Goal: Book appointment/travel/reservation

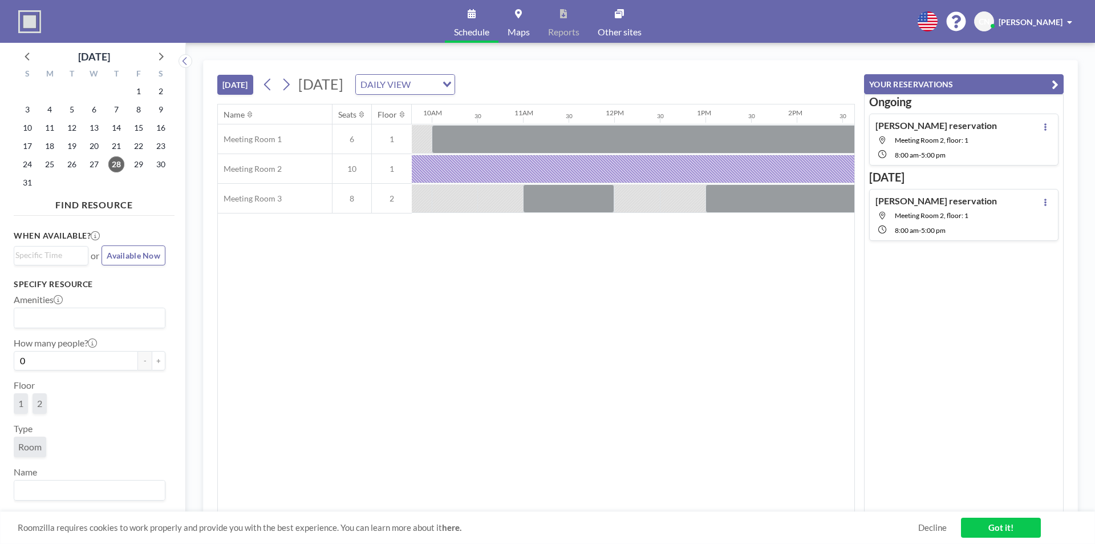
scroll to position [0, 847]
click at [136, 168] on span "29" at bounding box center [139, 164] width 16 height 16
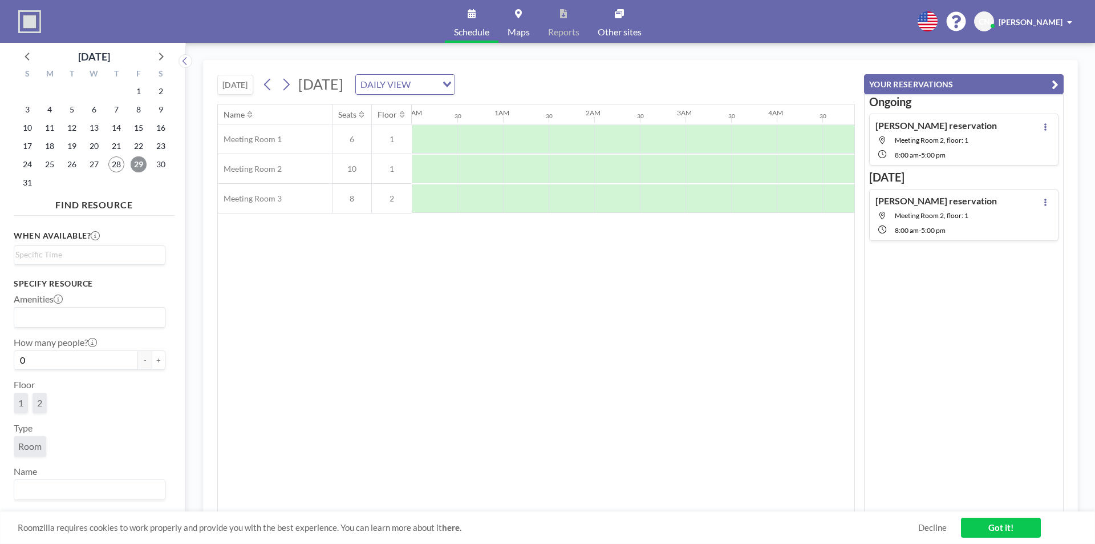
scroll to position [0, 684]
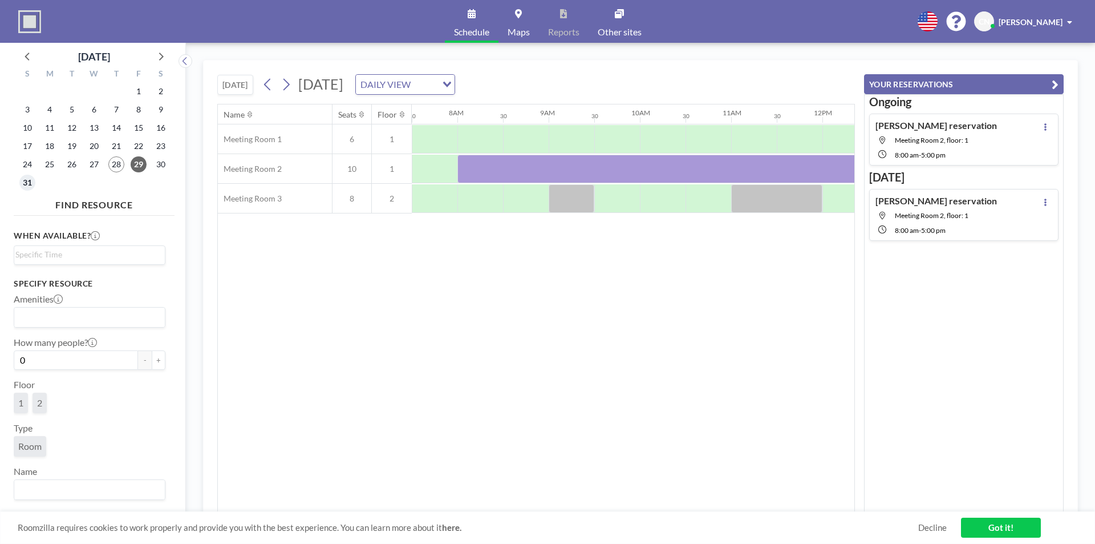
click at [25, 181] on span "31" at bounding box center [27, 183] width 16 height 16
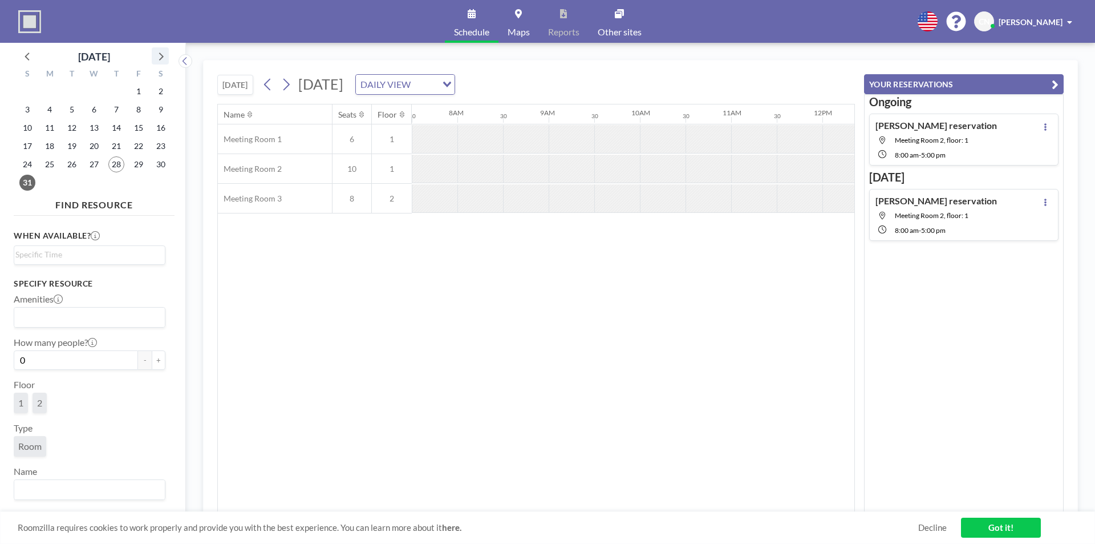
click at [161, 61] on icon at bounding box center [160, 55] width 15 height 15
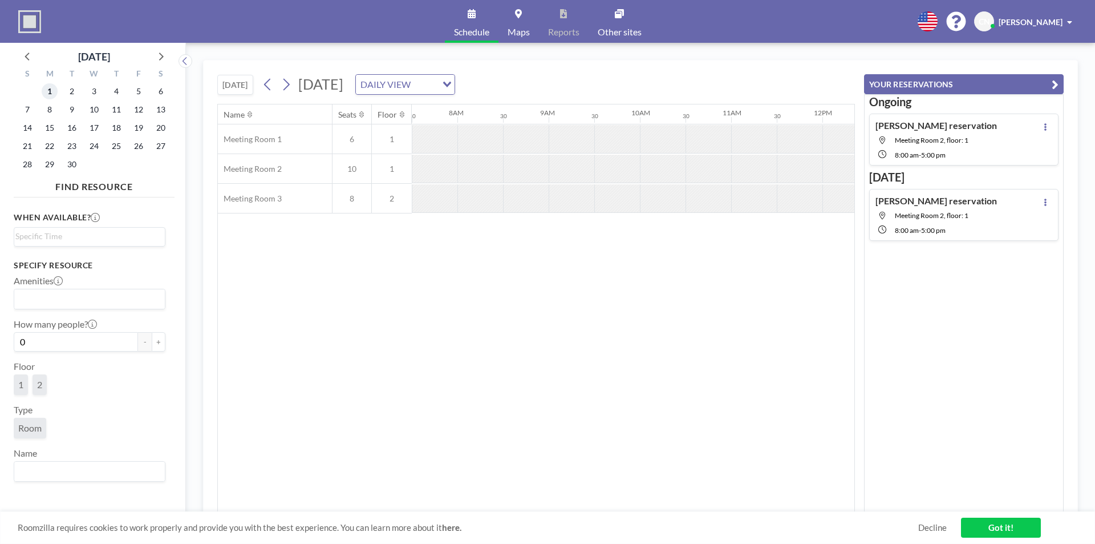
click at [47, 92] on span "1" at bounding box center [50, 91] width 16 height 16
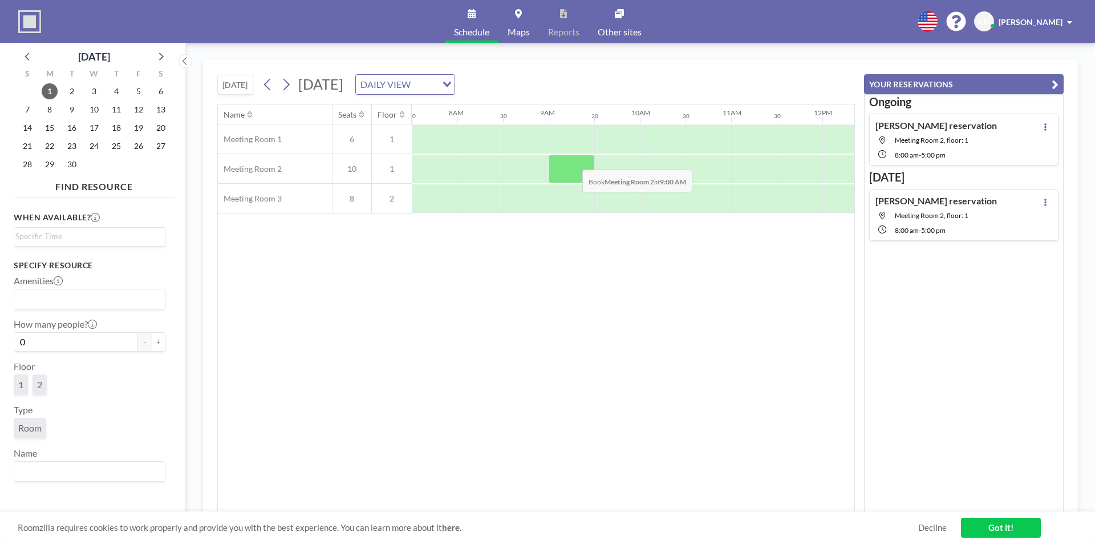
click at [573, 161] on div at bounding box center [572, 169] width 46 height 29
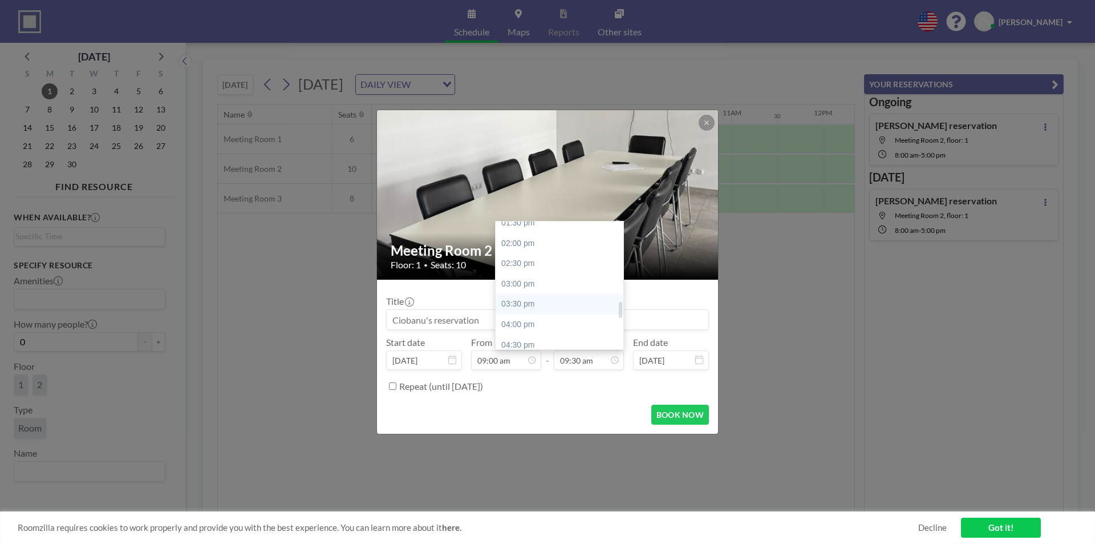
scroll to position [614, 0]
click at [525, 302] on div "05:00 pm" at bounding box center [562, 308] width 133 height 21
type input "05:00 pm"
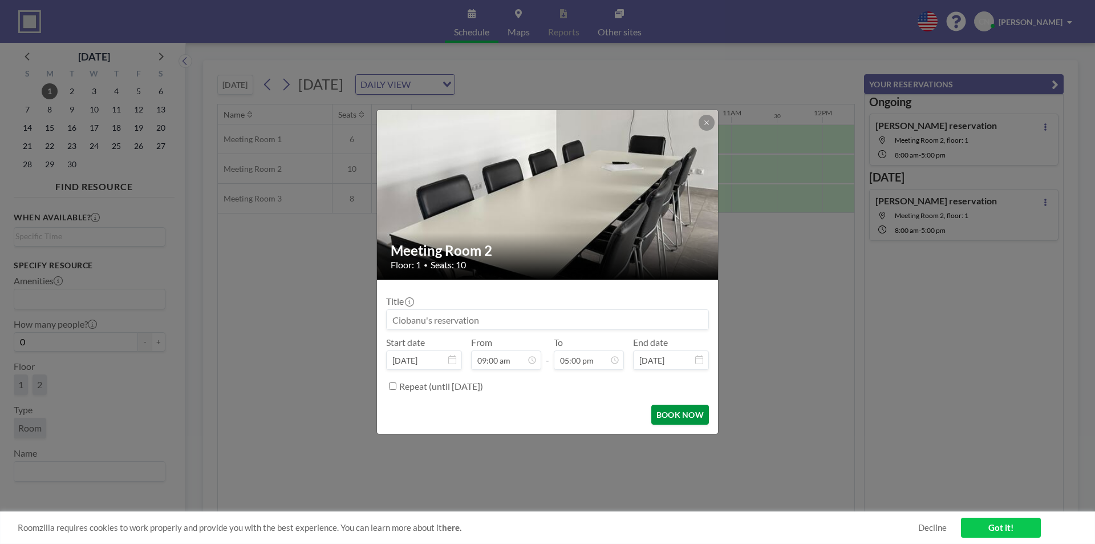
scroll to position [690, 0]
click at [664, 414] on button "BOOK NOW" at bounding box center [680, 414] width 58 height 20
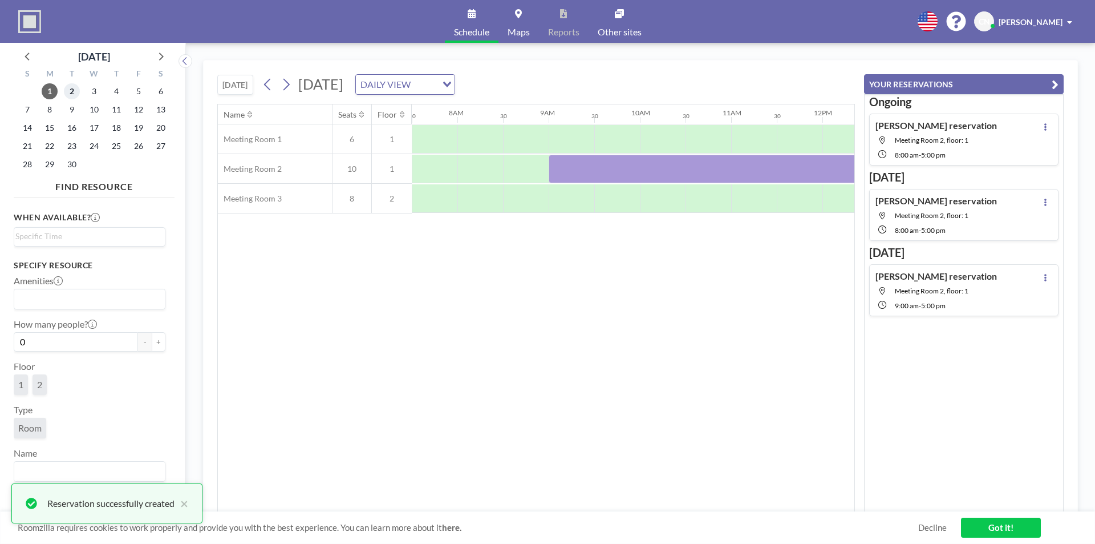
click at [74, 94] on span "2" at bounding box center [72, 91] width 16 height 16
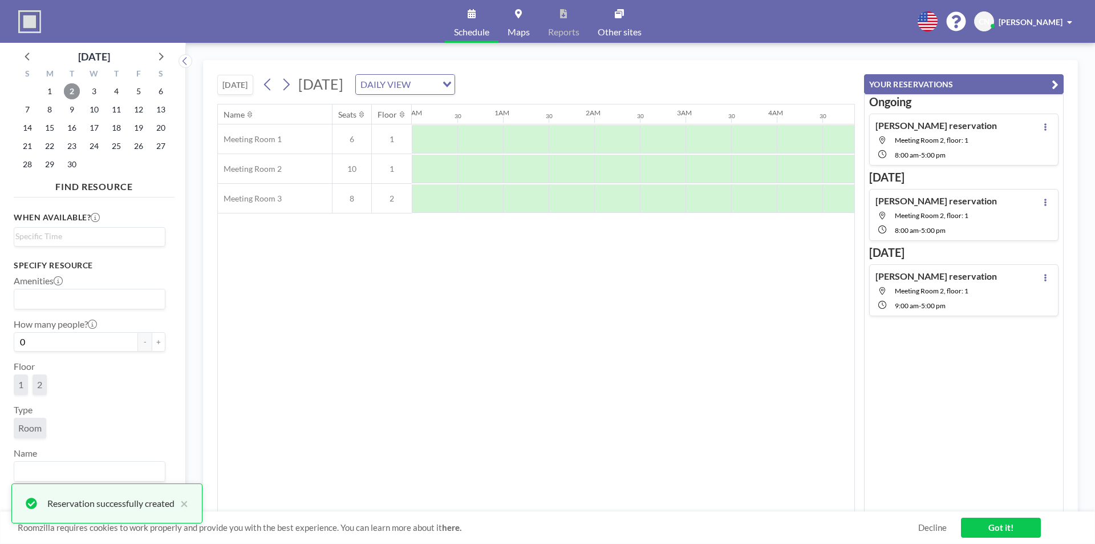
scroll to position [0, 684]
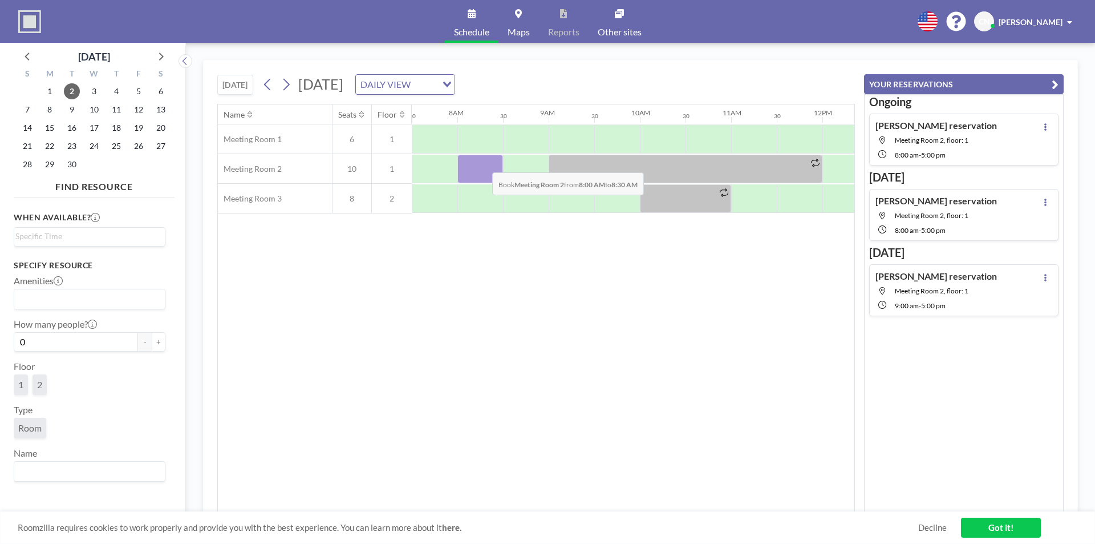
click at [483, 164] on div at bounding box center [480, 169] width 46 height 29
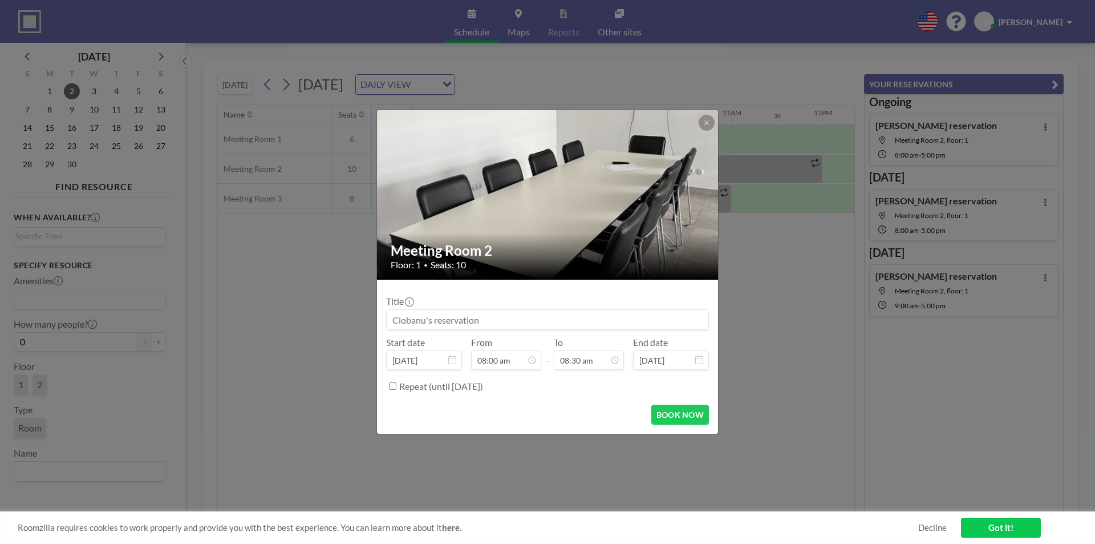
scroll to position [345, 0]
click at [701, 127] on button at bounding box center [707, 123] width 16 height 16
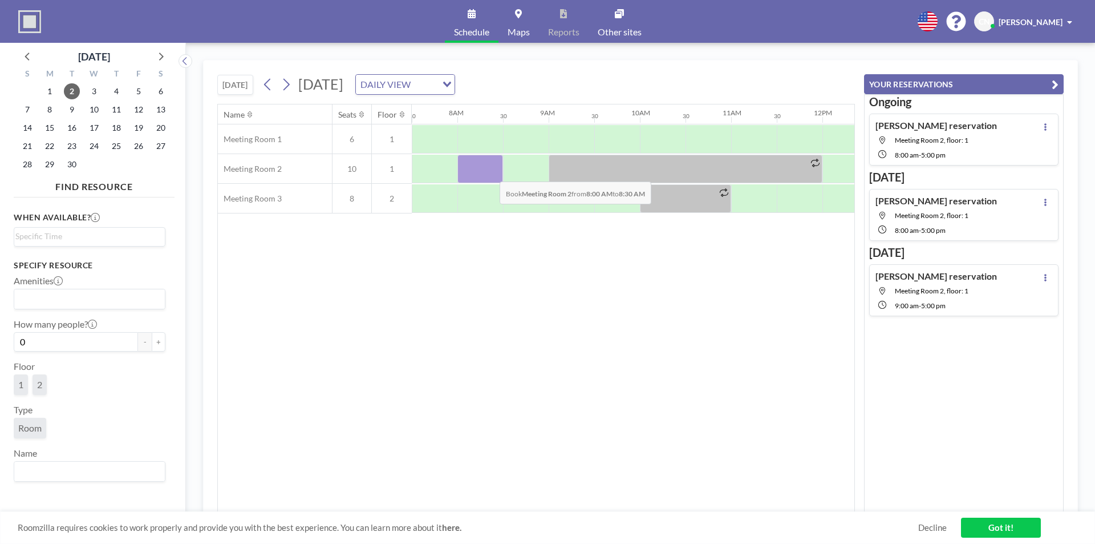
click at [490, 173] on div at bounding box center [480, 169] width 46 height 29
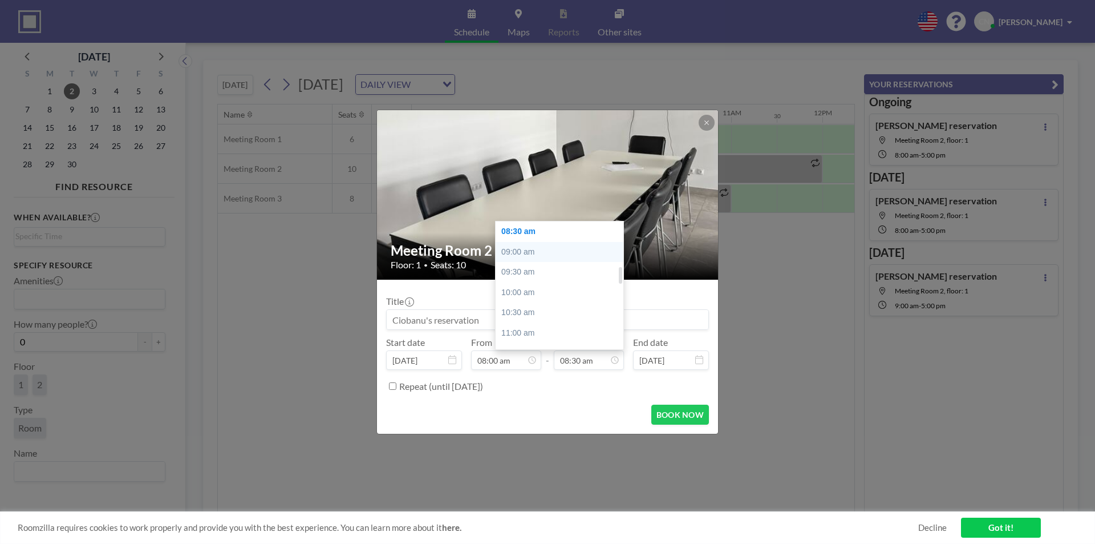
click at [537, 253] on div "09:00 am" at bounding box center [562, 252] width 133 height 21
type input "09:00 am"
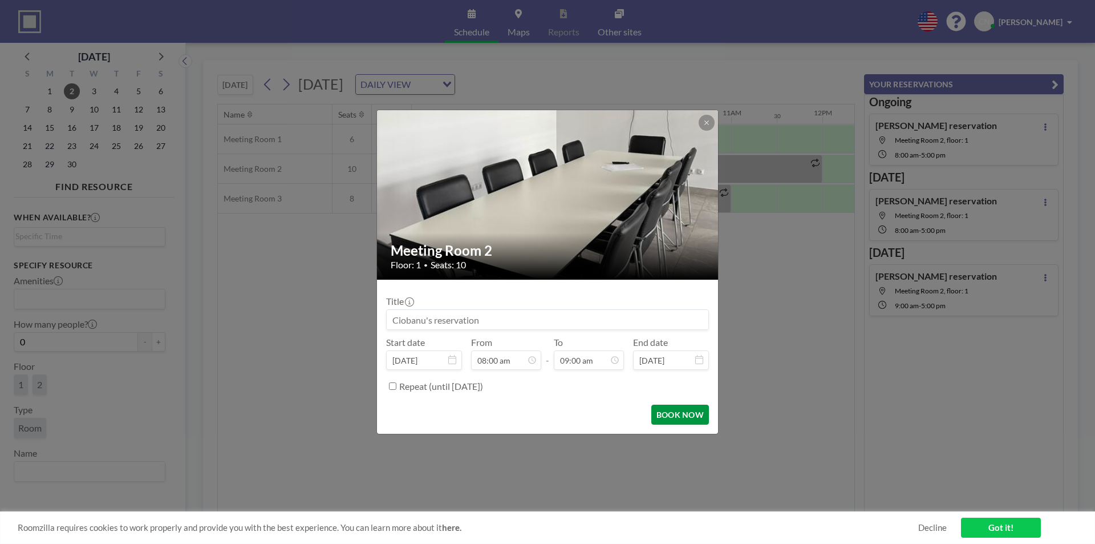
click at [684, 412] on button "BOOK NOW" at bounding box center [680, 414] width 58 height 20
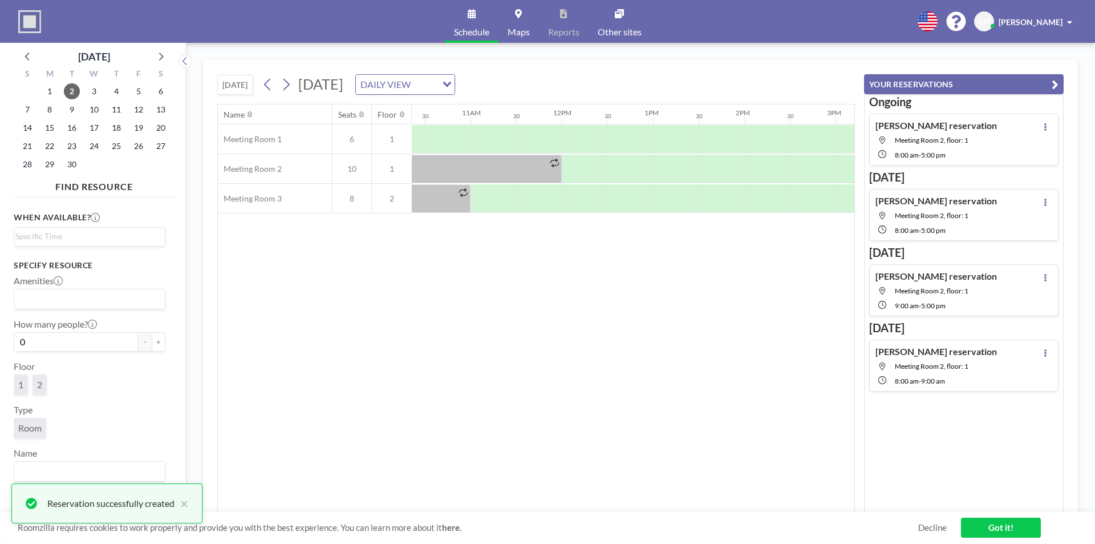
scroll to position [0, 996]
click at [543, 173] on div at bounding box center [534, 169] width 46 height 29
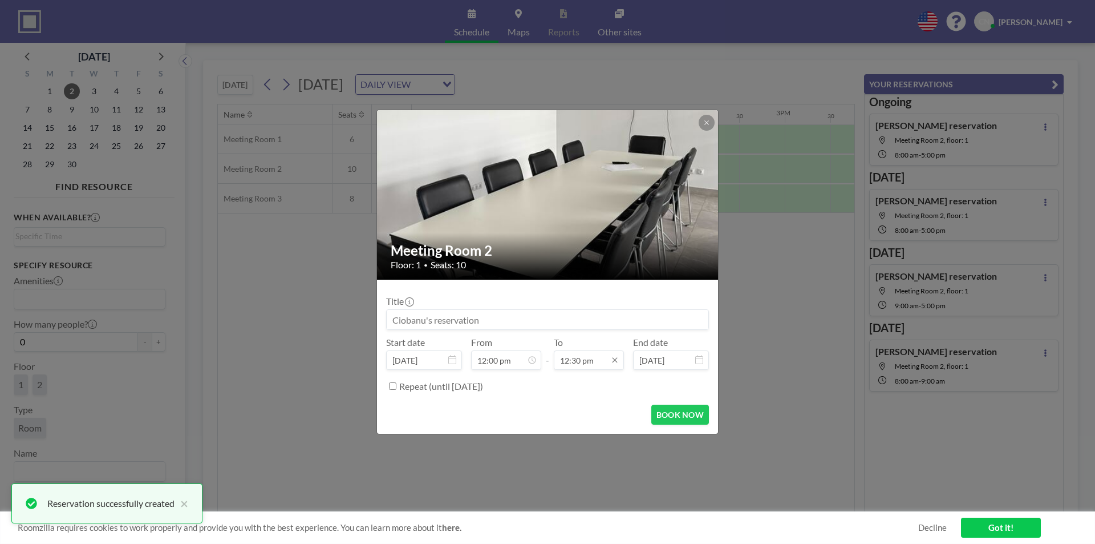
scroll to position [487, 0]
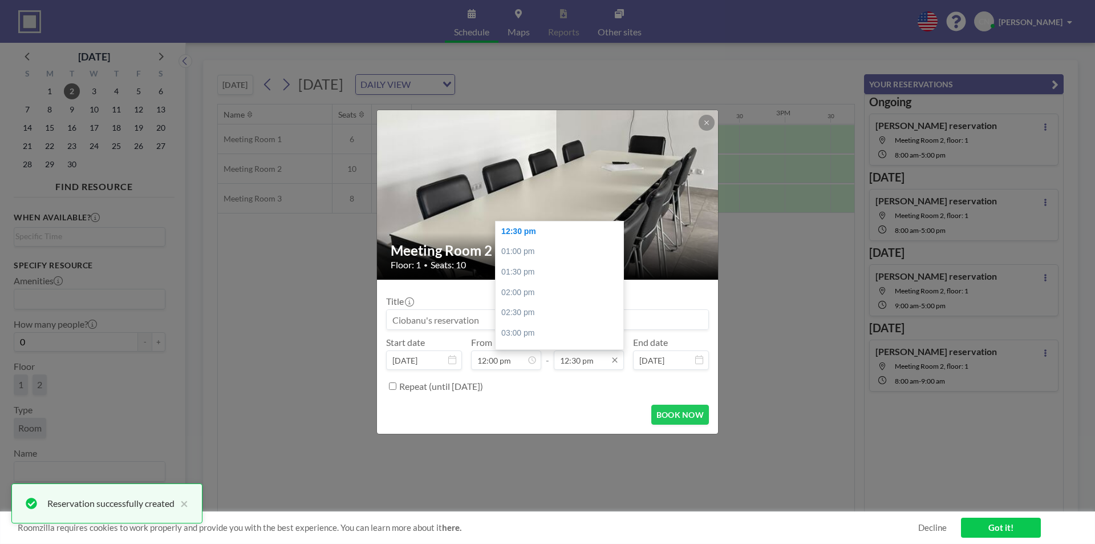
click at [578, 363] on input "12:30 pm" at bounding box center [589, 359] width 70 height 19
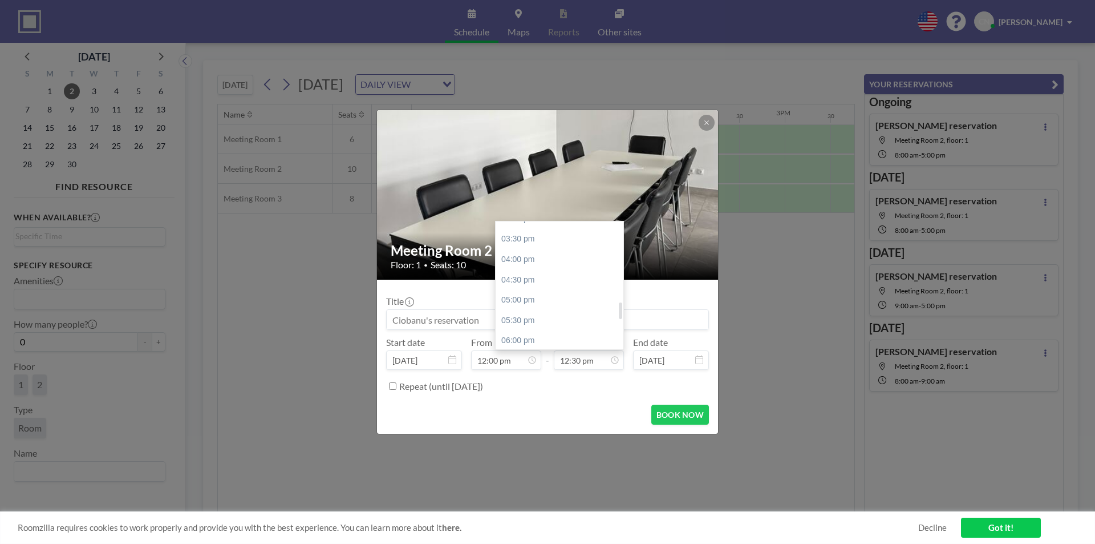
scroll to position [679, 0]
click at [518, 246] on div "05:00 pm" at bounding box center [562, 243] width 133 height 21
type input "05:00 pm"
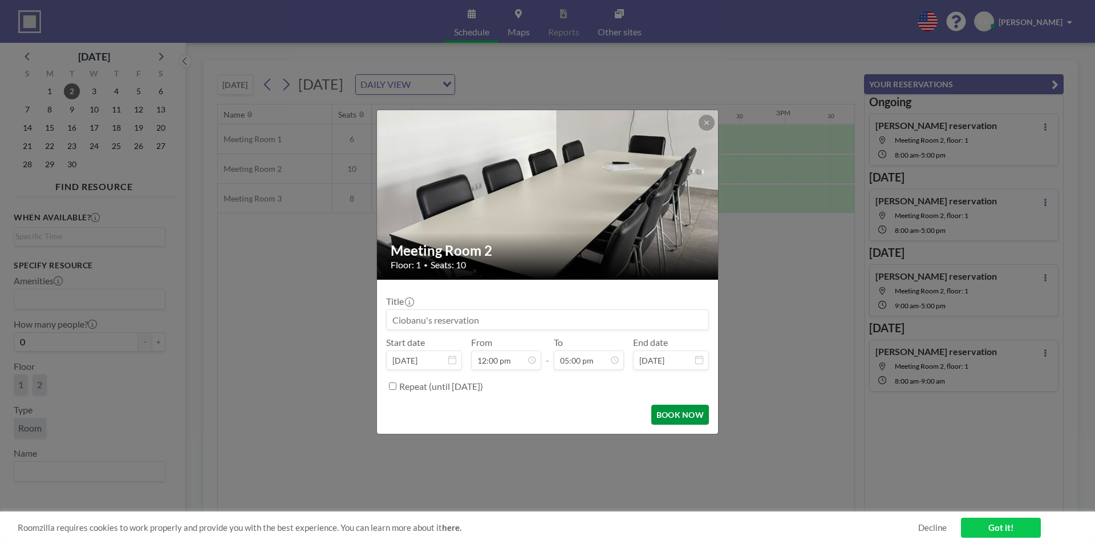
click at [682, 421] on button "BOOK NOW" at bounding box center [680, 414] width 58 height 20
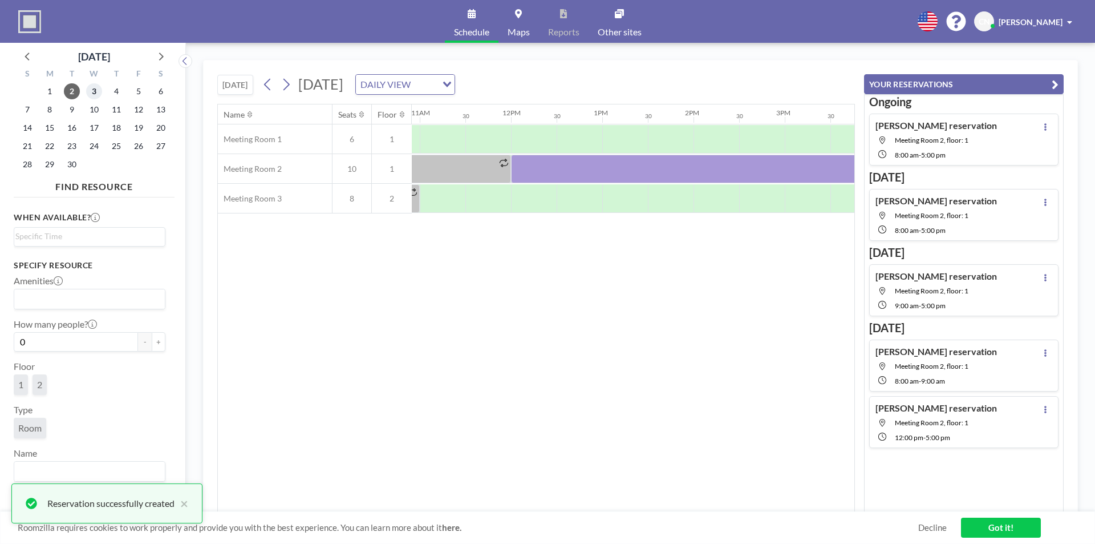
click at [95, 95] on span "3" at bounding box center [94, 91] width 16 height 16
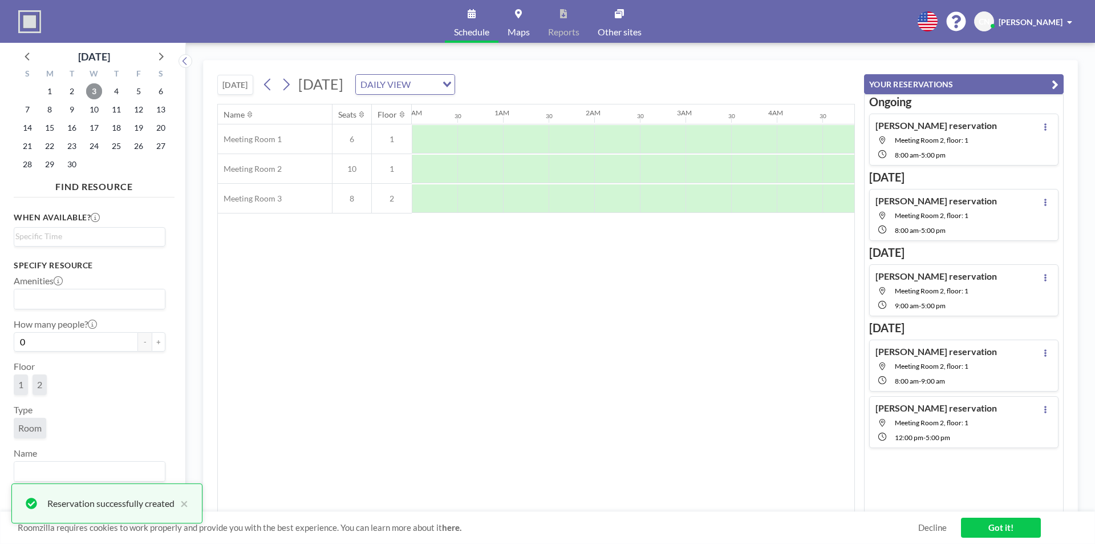
scroll to position [0, 684]
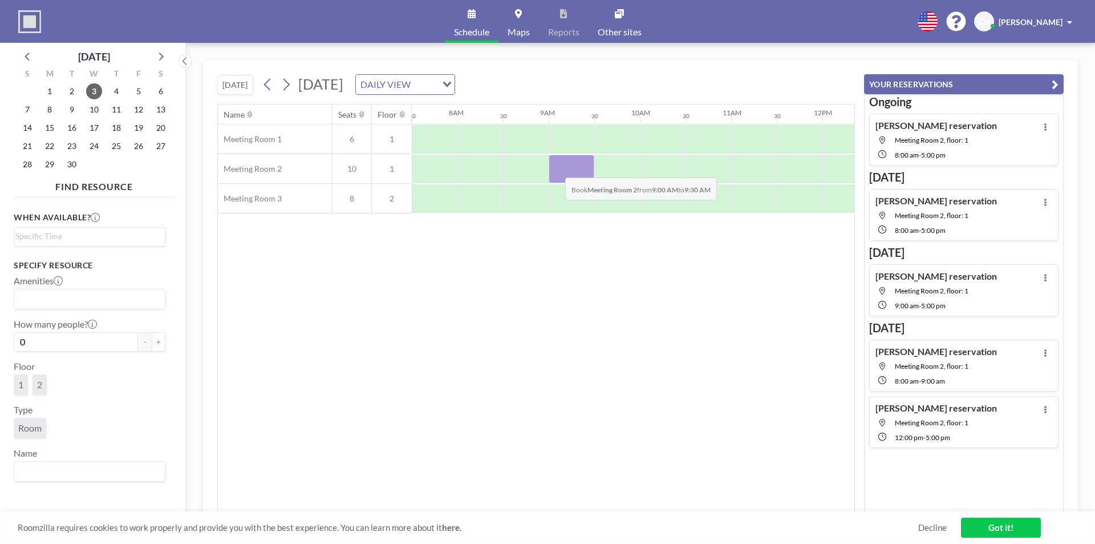
click at [556, 169] on div at bounding box center [572, 169] width 46 height 29
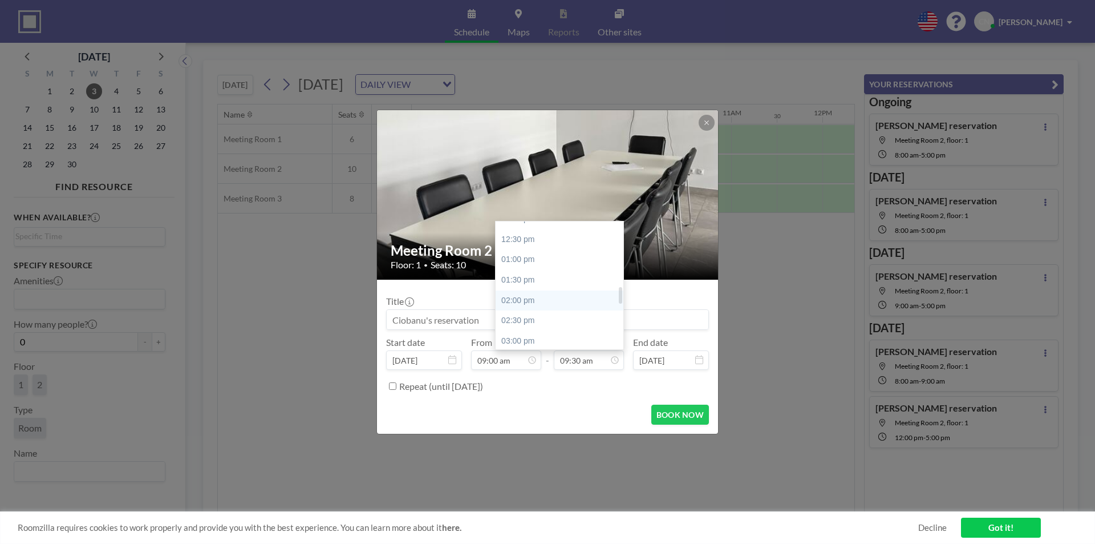
scroll to position [614, 0]
click at [538, 302] on div "05:00 pm" at bounding box center [562, 308] width 133 height 21
type input "05:00 pm"
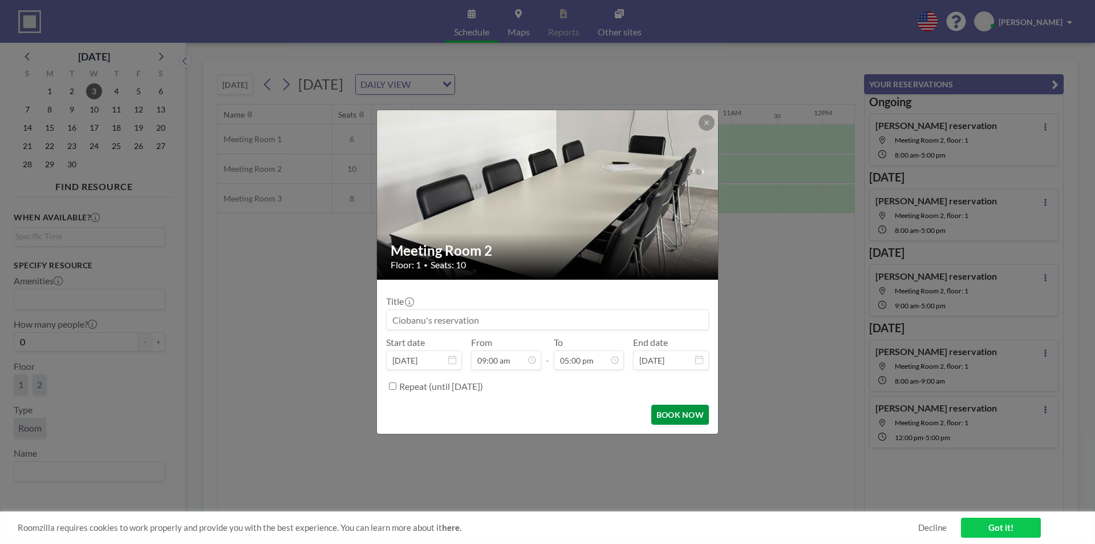
scroll to position [690, 0]
click at [665, 412] on button "BOOK NOW" at bounding box center [680, 414] width 58 height 20
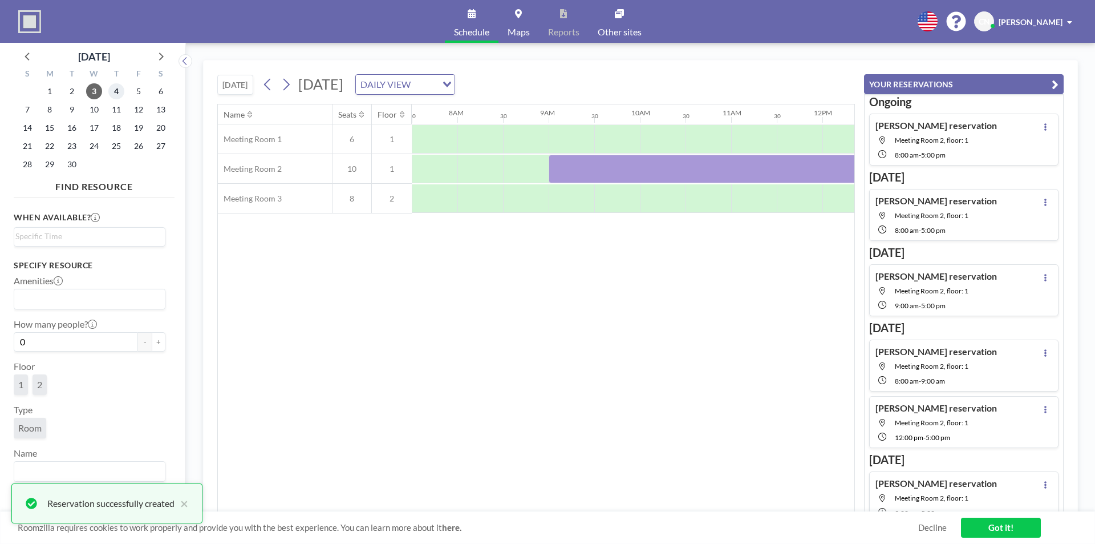
click at [117, 96] on span "4" at bounding box center [116, 91] width 16 height 16
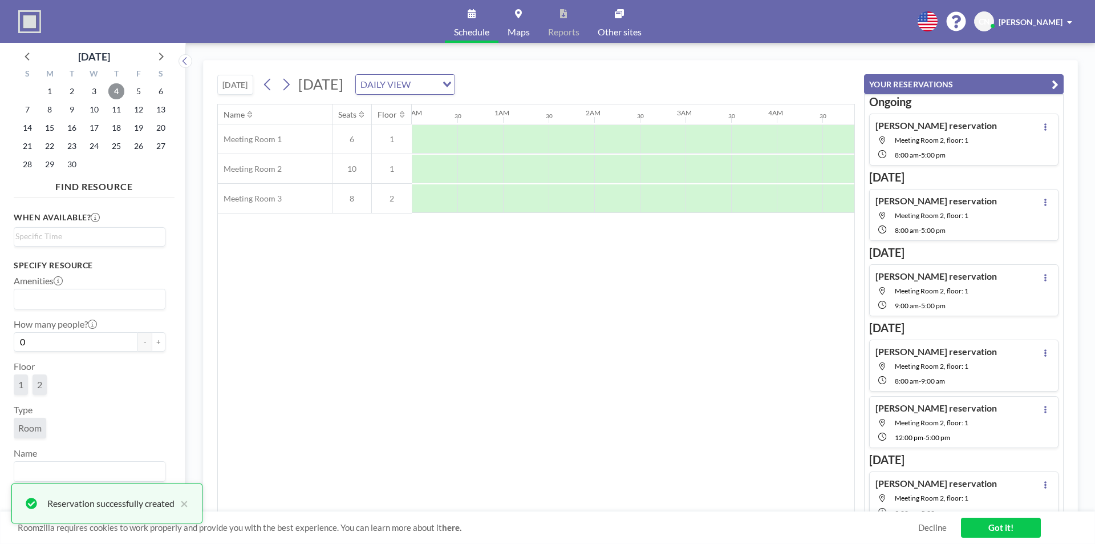
scroll to position [0, 684]
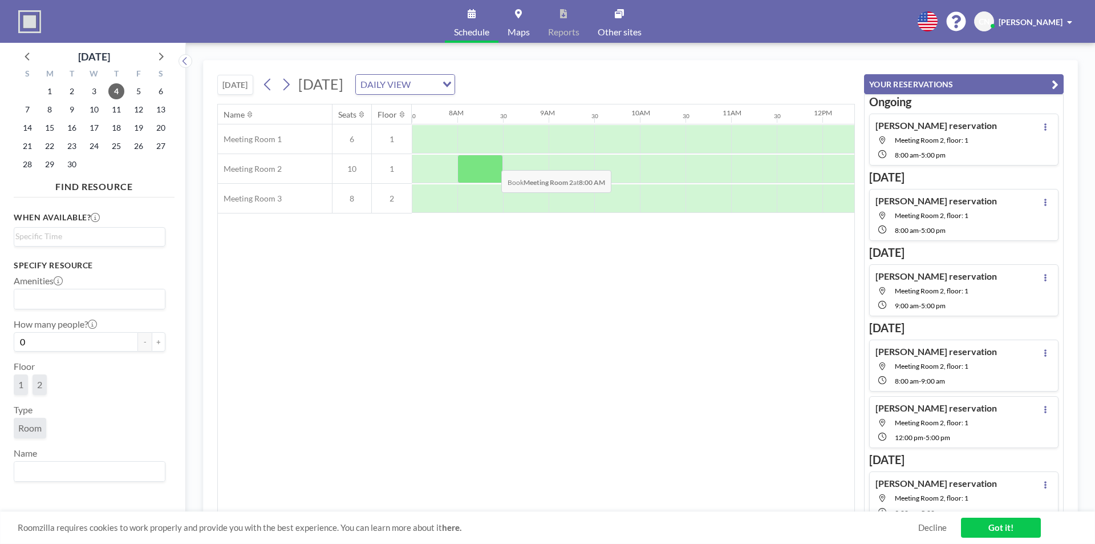
click at [492, 161] on div at bounding box center [480, 169] width 46 height 29
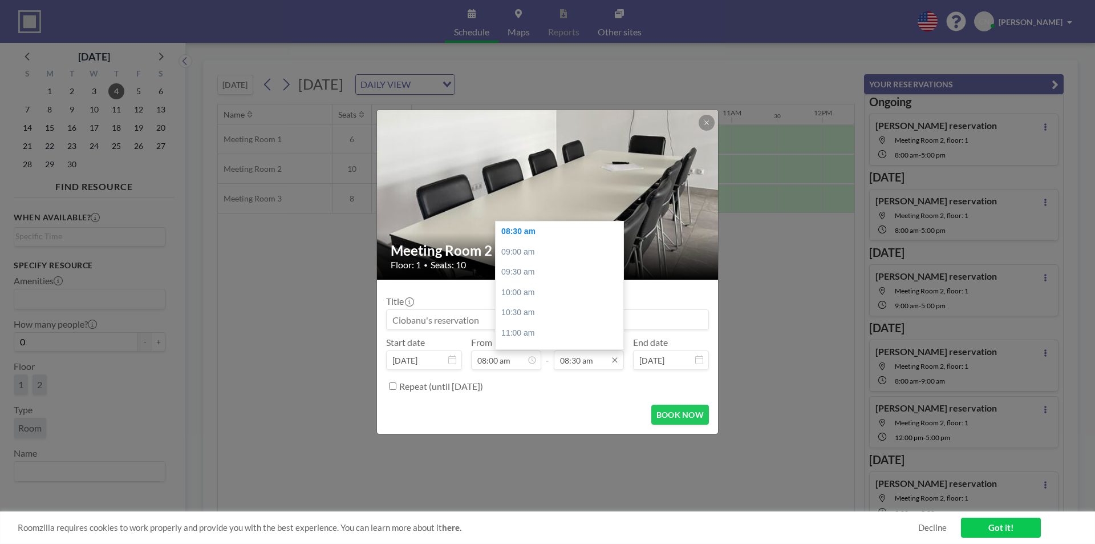
click at [582, 358] on input "08:30 am" at bounding box center [589, 359] width 70 height 19
click at [526, 284] on div "05:00 pm" at bounding box center [562, 291] width 133 height 21
type input "05:00 pm"
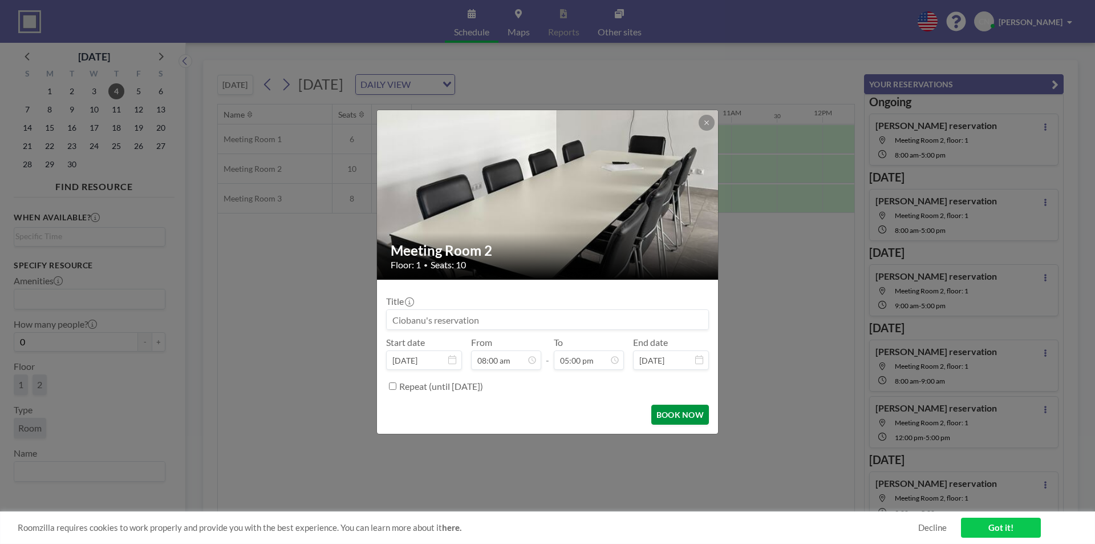
click at [664, 411] on button "BOOK NOW" at bounding box center [680, 414] width 58 height 20
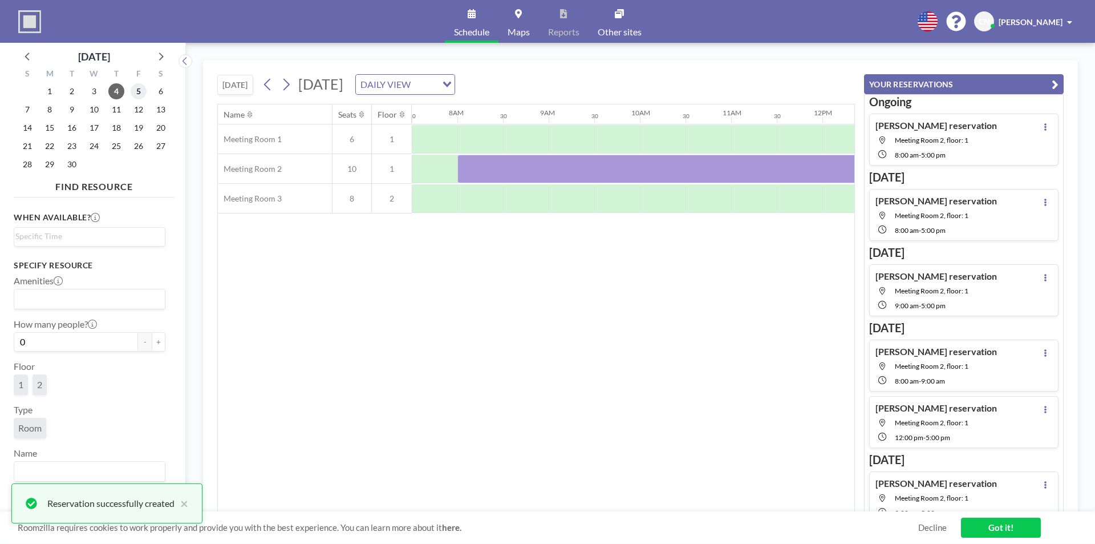
click at [133, 87] on span "5" at bounding box center [139, 91] width 16 height 16
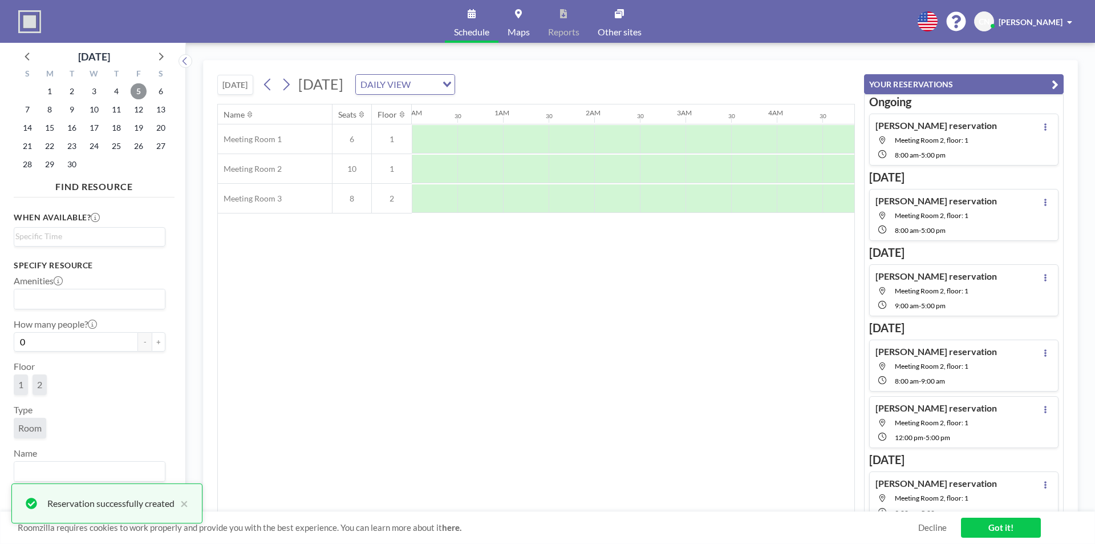
scroll to position [0, 684]
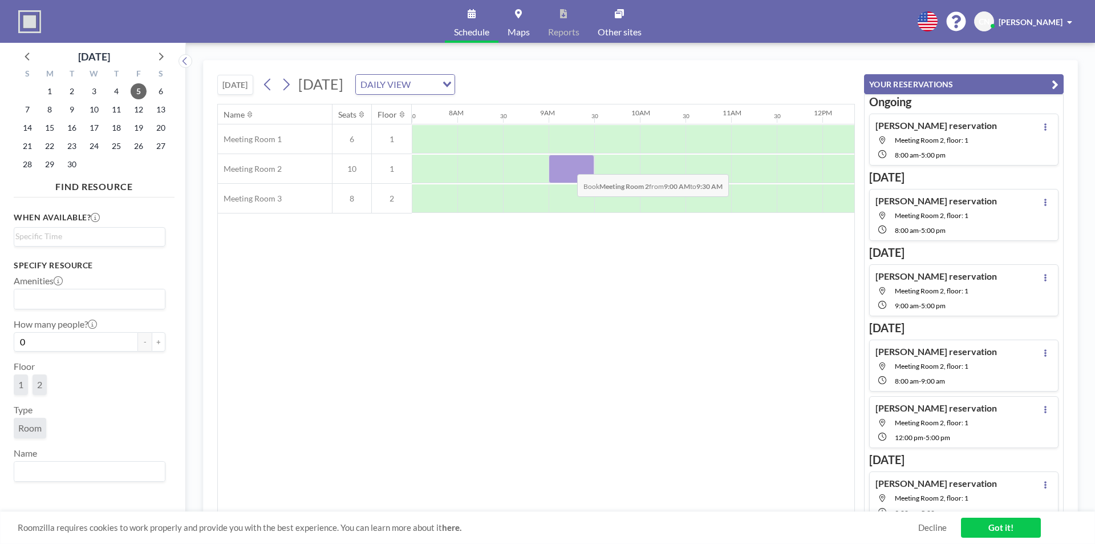
click at [568, 165] on div at bounding box center [572, 169] width 46 height 29
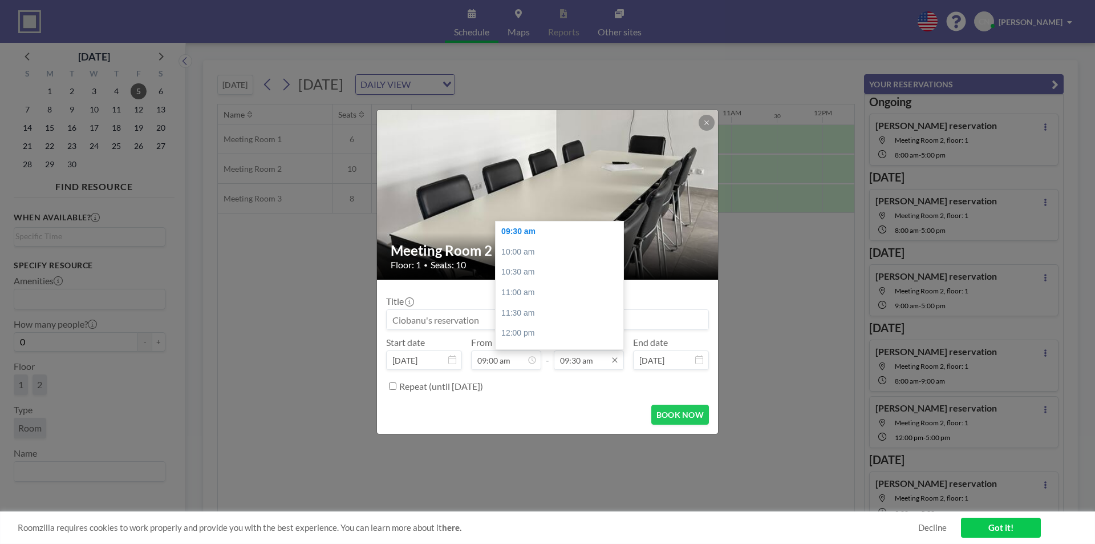
click at [603, 357] on input "09:30 am" at bounding box center [589, 359] width 70 height 19
click at [521, 249] on div "05:00 pm" at bounding box center [562, 251] width 133 height 21
type input "05:00 pm"
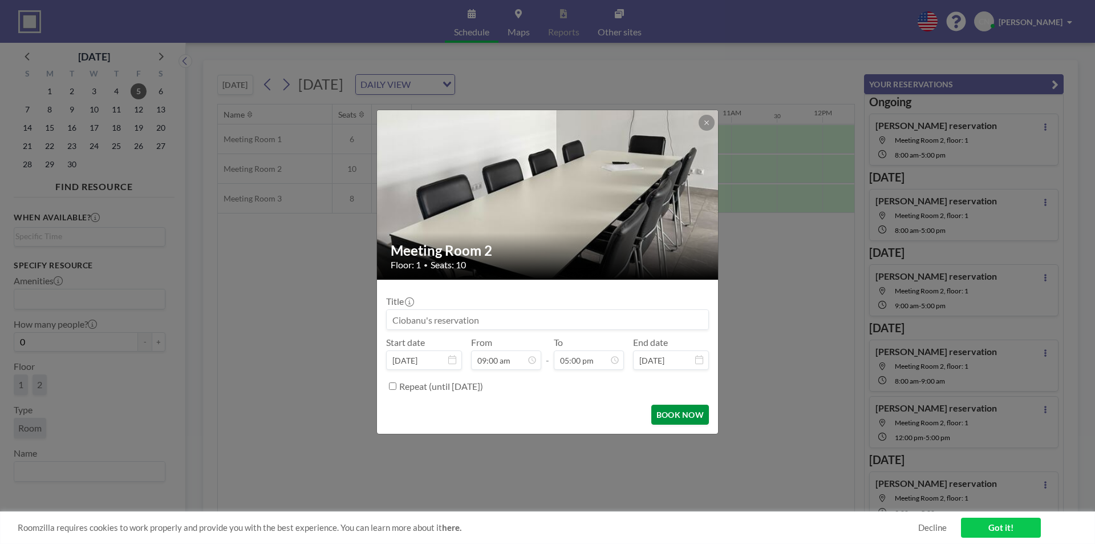
click at [661, 414] on button "BOOK NOW" at bounding box center [680, 414] width 58 height 20
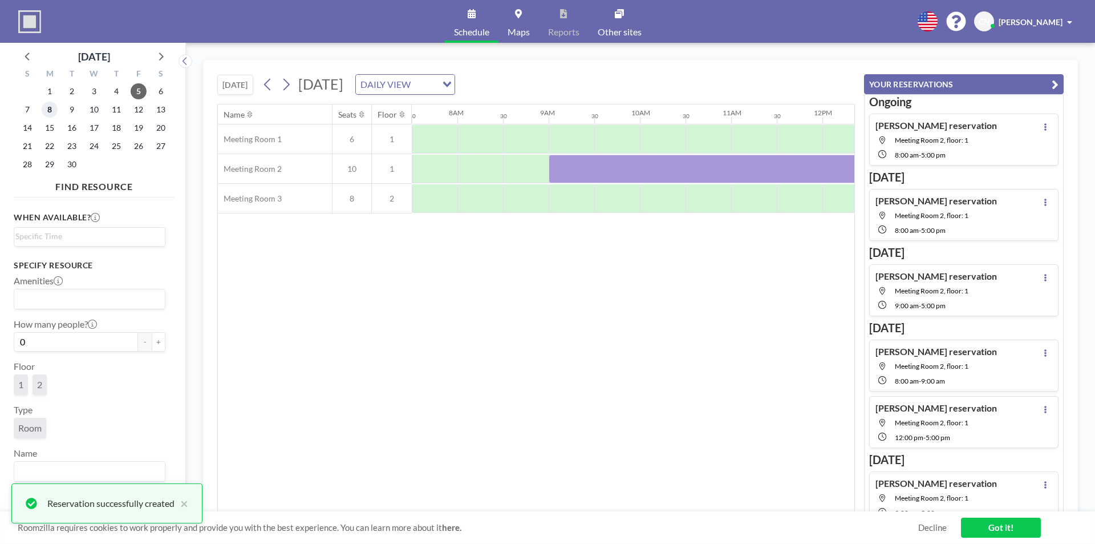
click at [56, 108] on span "8" at bounding box center [50, 110] width 16 height 16
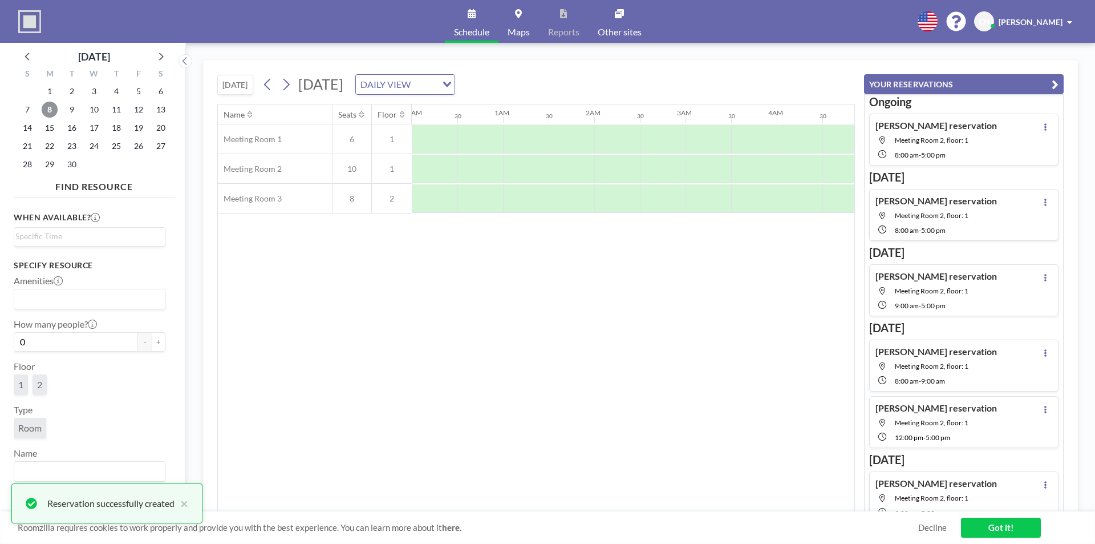
scroll to position [0, 684]
click at [74, 112] on span "9" at bounding box center [72, 110] width 16 height 16
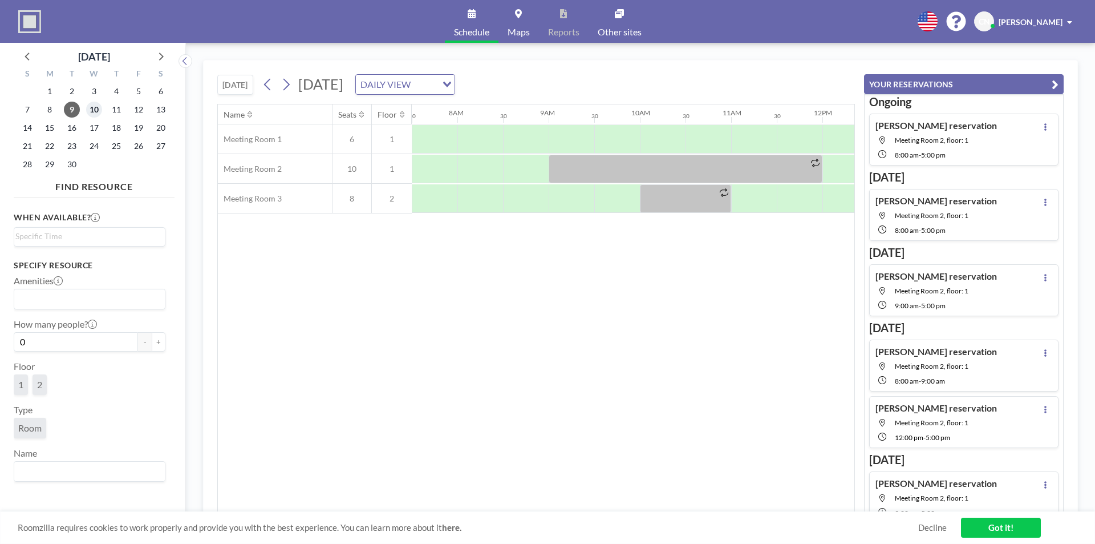
click at [100, 105] on span "10" at bounding box center [94, 110] width 16 height 16
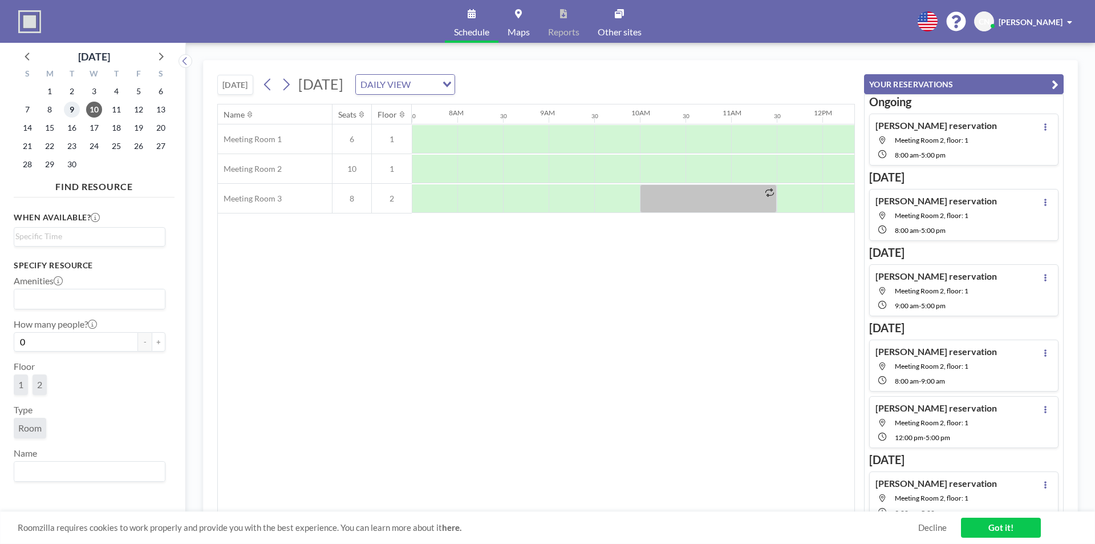
click at [75, 110] on span "9" at bounding box center [72, 110] width 16 height 16
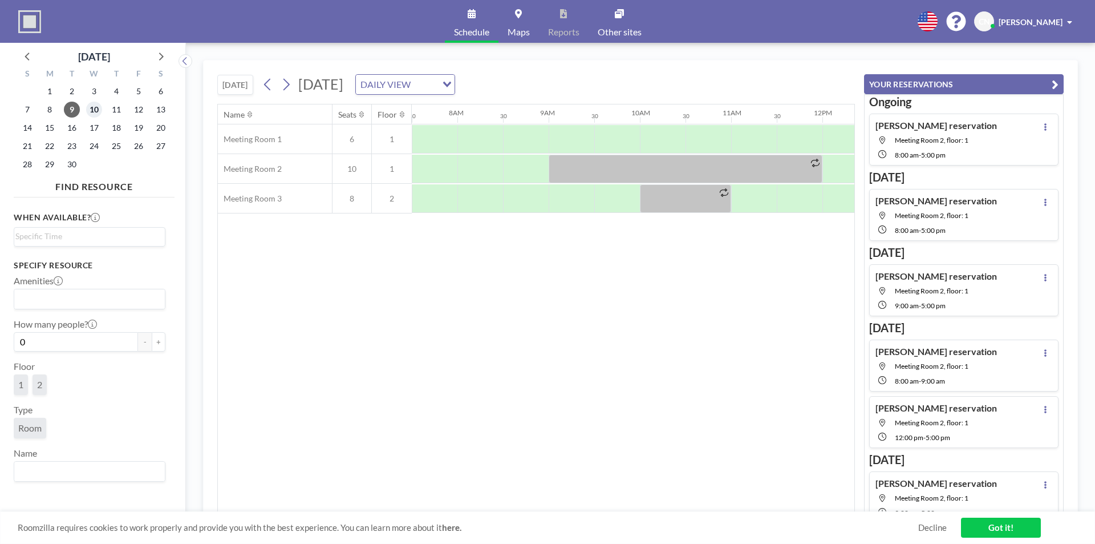
click at [91, 112] on span "10" at bounding box center [94, 110] width 16 height 16
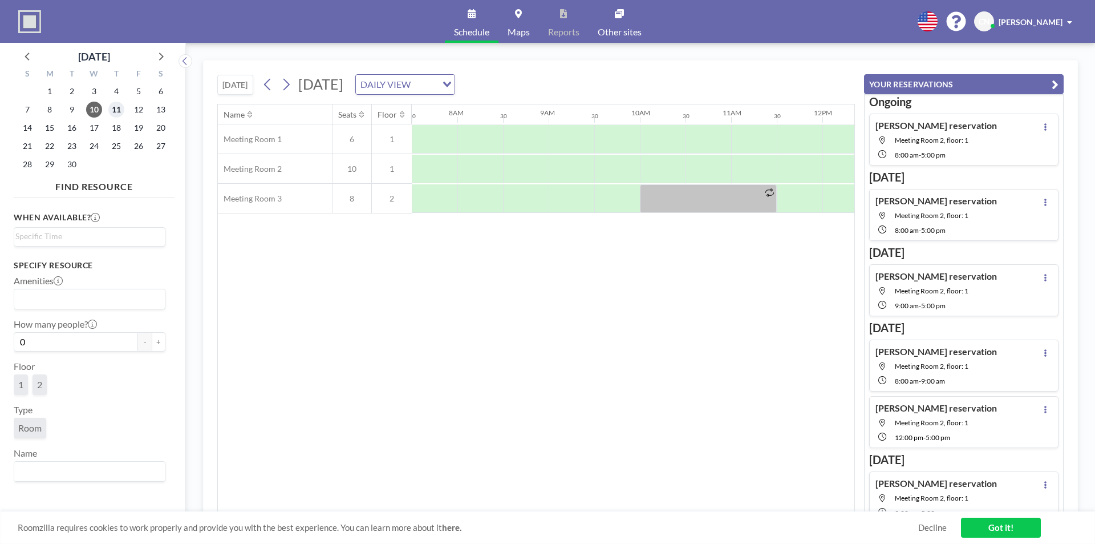
click at [123, 112] on span "11" at bounding box center [116, 110] width 16 height 16
click at [141, 110] on span "12" at bounding box center [139, 110] width 16 height 16
click at [50, 131] on span "15" at bounding box center [50, 128] width 16 height 16
click at [71, 129] on span "16" at bounding box center [72, 128] width 16 height 16
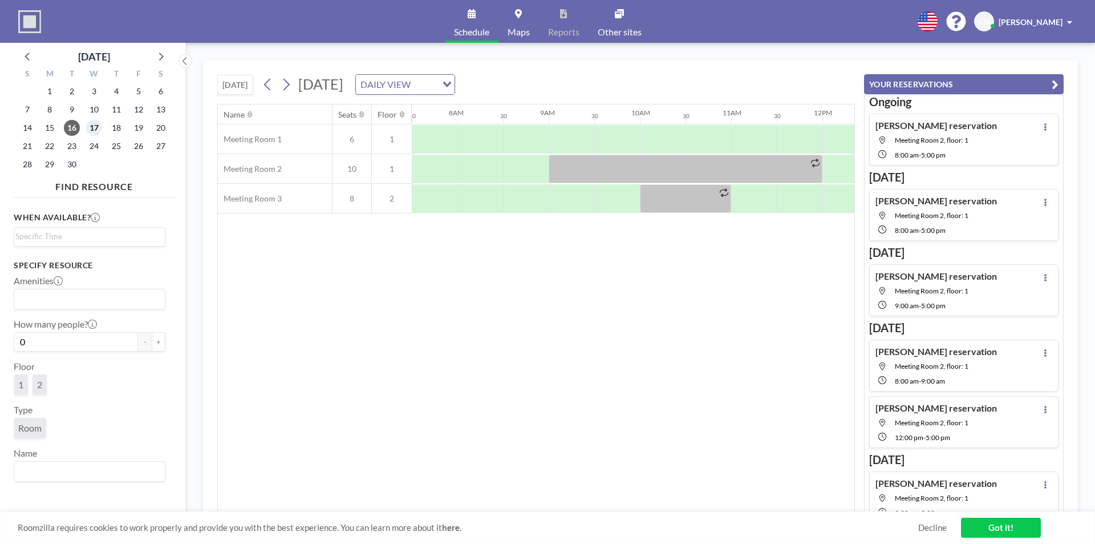
click at [100, 128] on span "17" at bounding box center [94, 128] width 16 height 16
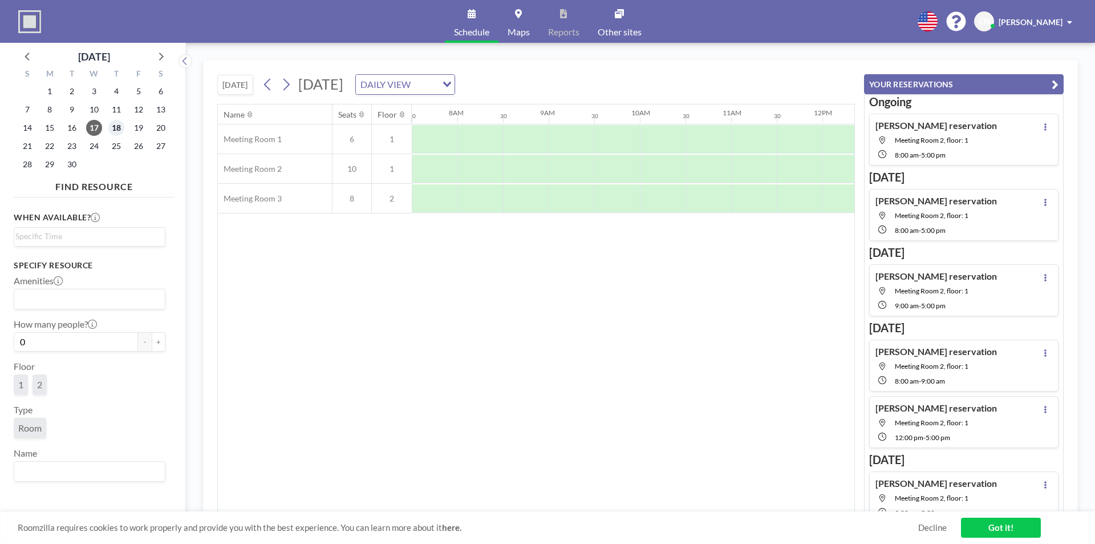
click at [123, 128] on span "18" at bounding box center [116, 128] width 16 height 16
click at [143, 127] on span "19" at bounding box center [139, 128] width 16 height 16
click at [55, 148] on span "22" at bounding box center [50, 146] width 16 height 16
click at [75, 150] on span "23" at bounding box center [72, 146] width 16 height 16
click at [102, 149] on div "24" at bounding box center [94, 146] width 22 height 18
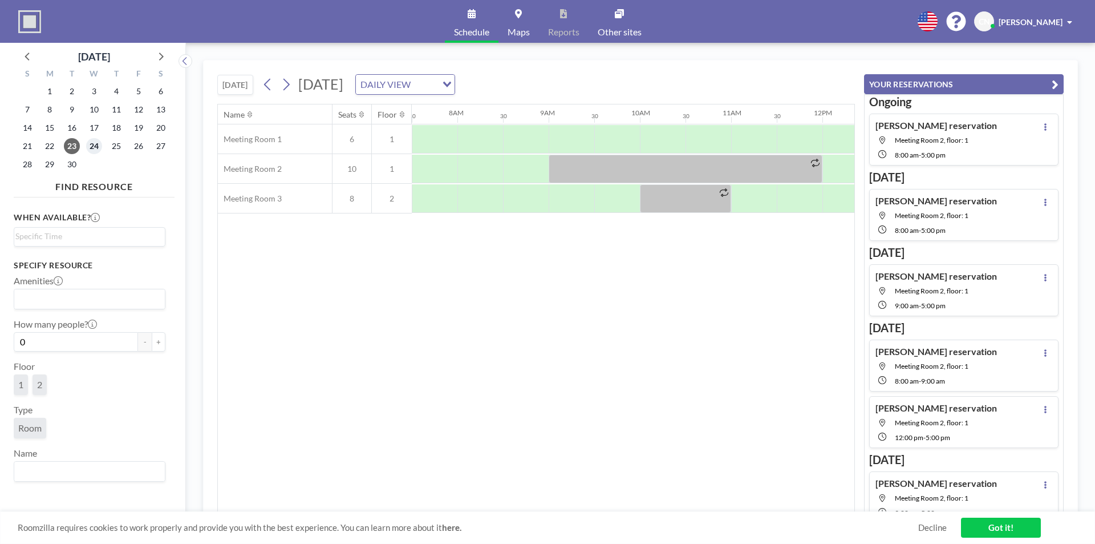
click at [92, 146] on span "24" at bounding box center [94, 146] width 16 height 16
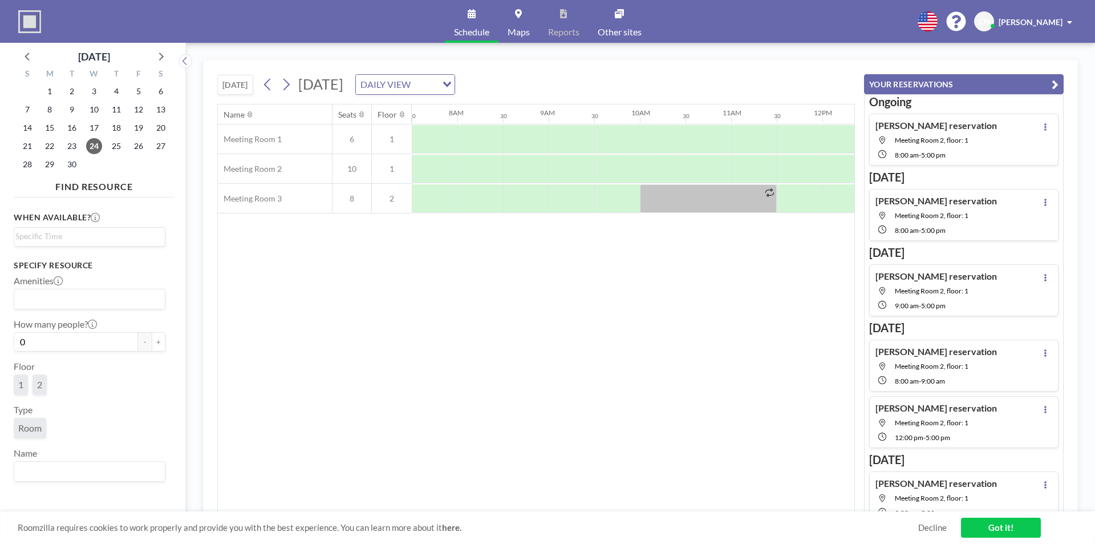
click at [382, 369] on div "Name Seats Floor 12AM 30 1AM 30 2AM 30 3AM 30 4AM 30 5AM 30 6AM 30 7AM 30 8AM 3…" at bounding box center [536, 307] width 636 height 407
